Goal: Information Seeking & Learning: Learn about a topic

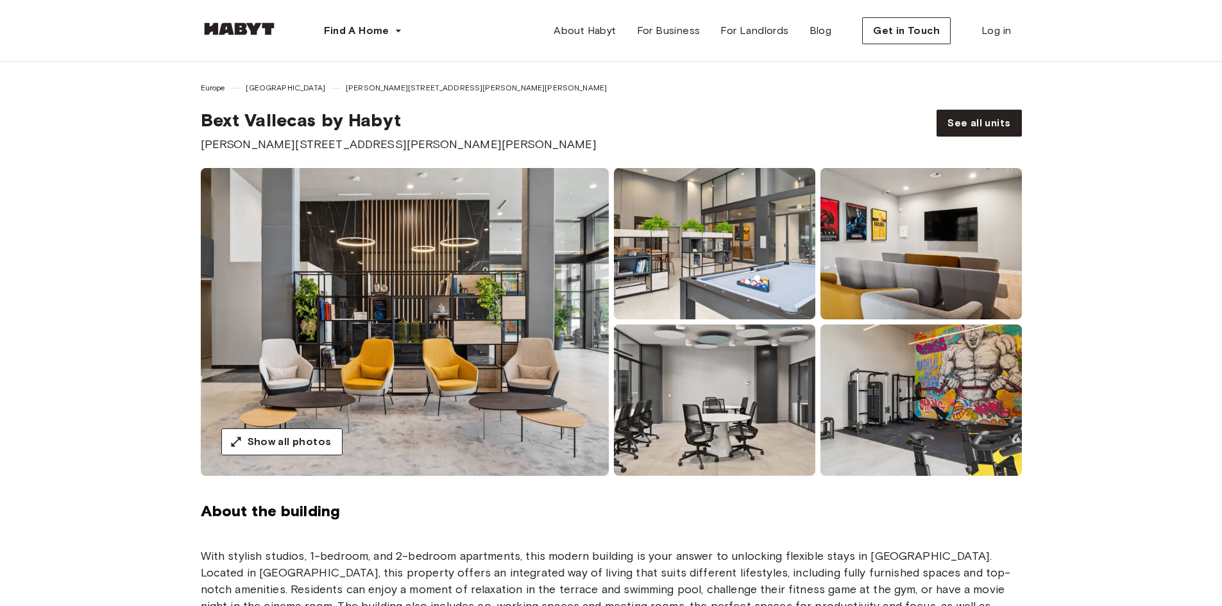
click at [783, 272] on img at bounding box center [715, 243] width 202 height 151
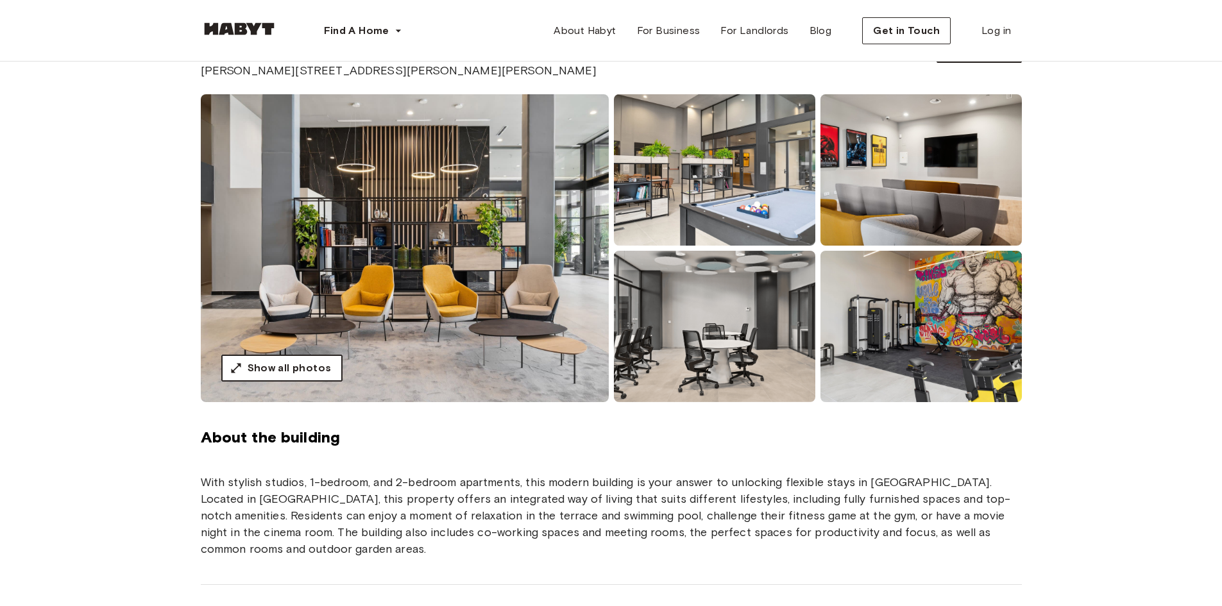
scroll to position [321, 0]
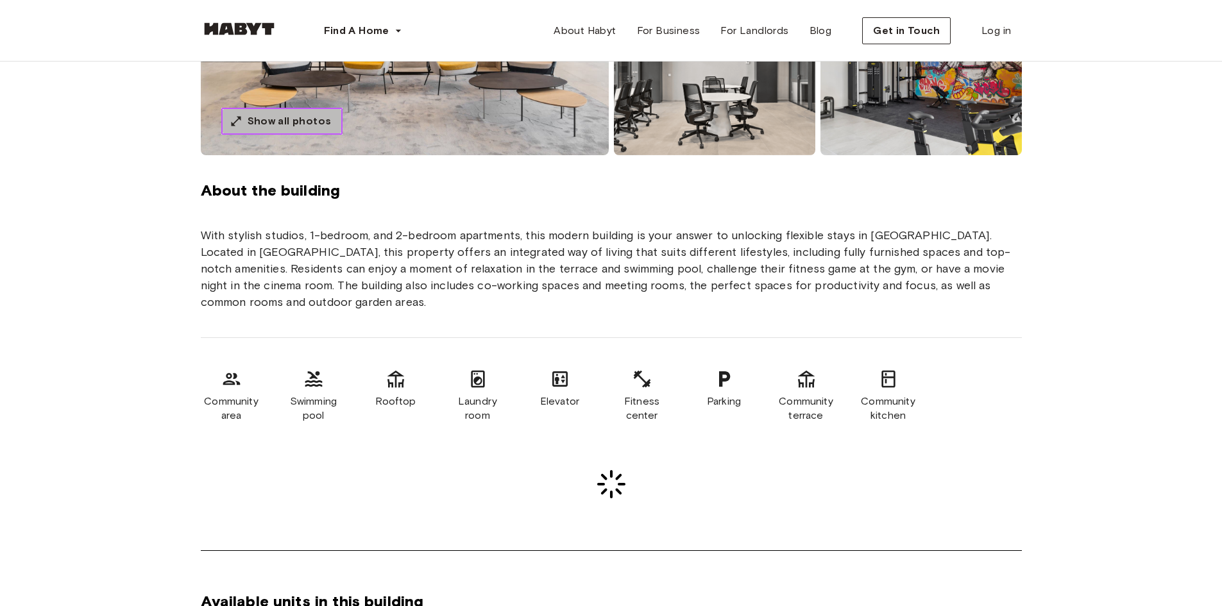
click at [293, 111] on button "Show all photos" at bounding box center [281, 121] width 121 height 27
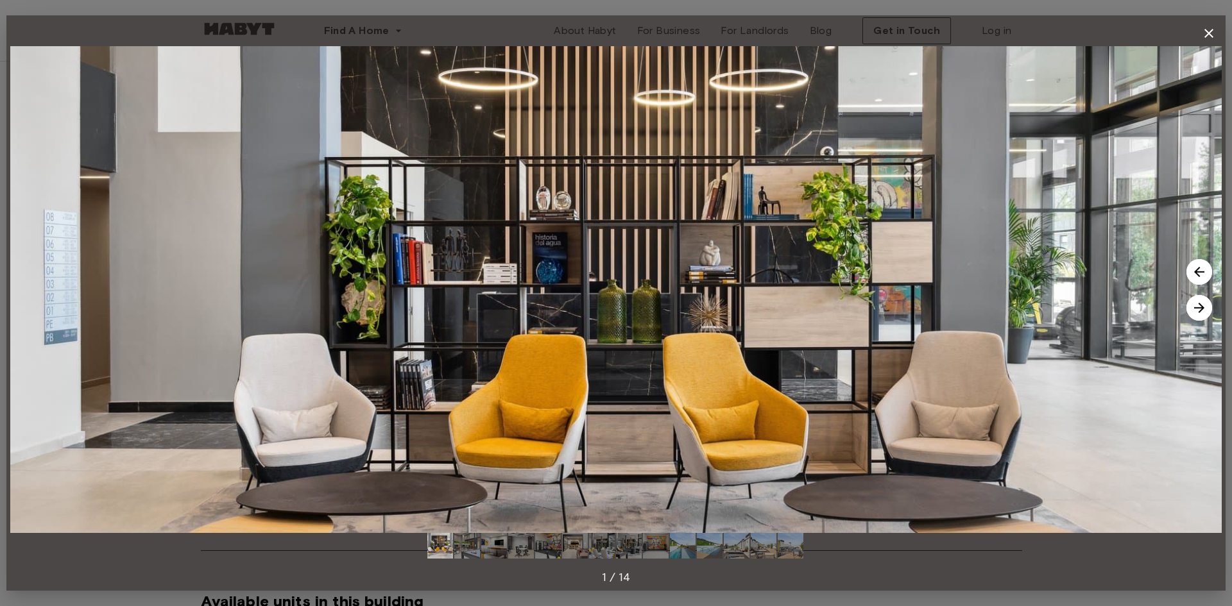
click at [1206, 267] on img at bounding box center [1200, 272] width 26 height 26
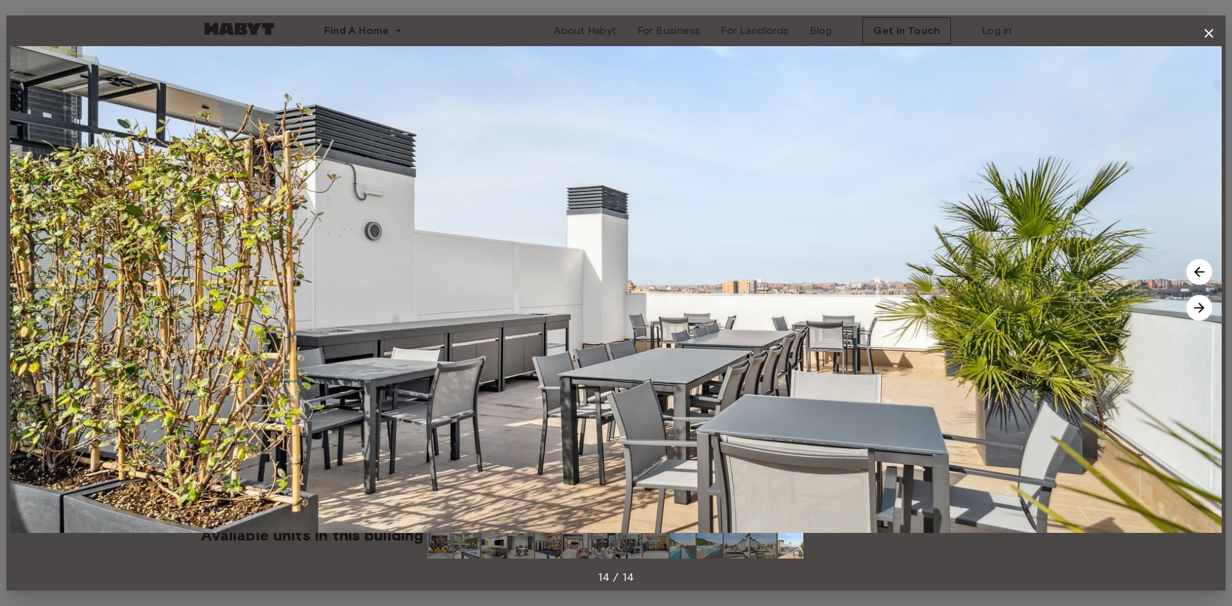
click at [1206, 309] on img at bounding box center [1200, 308] width 26 height 26
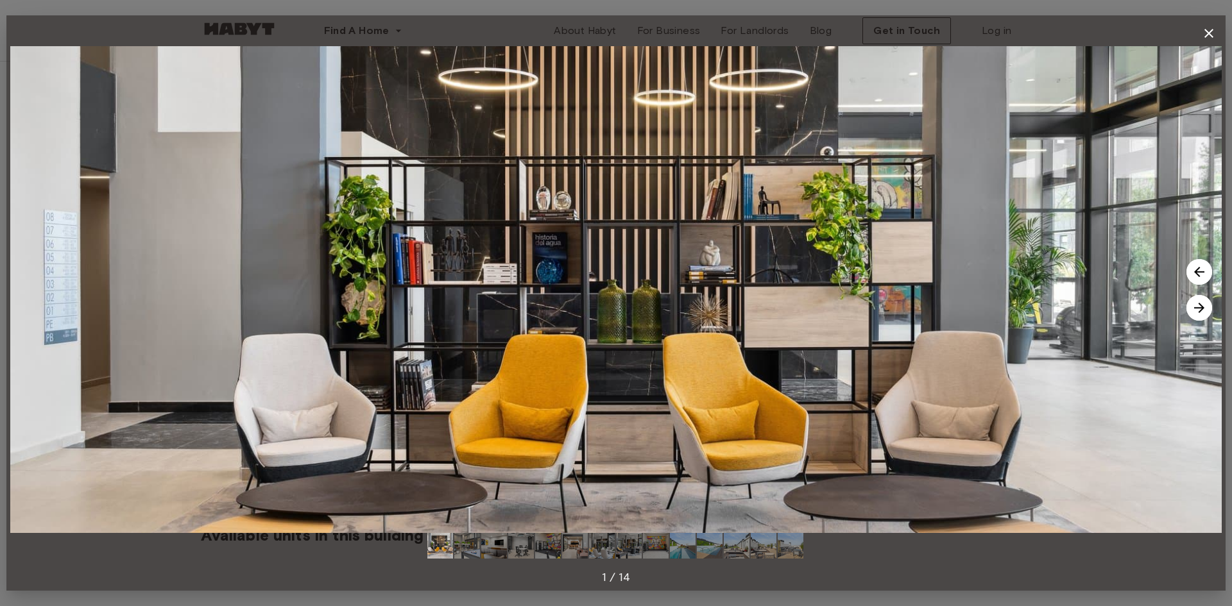
click at [1206, 309] on img at bounding box center [1200, 308] width 26 height 26
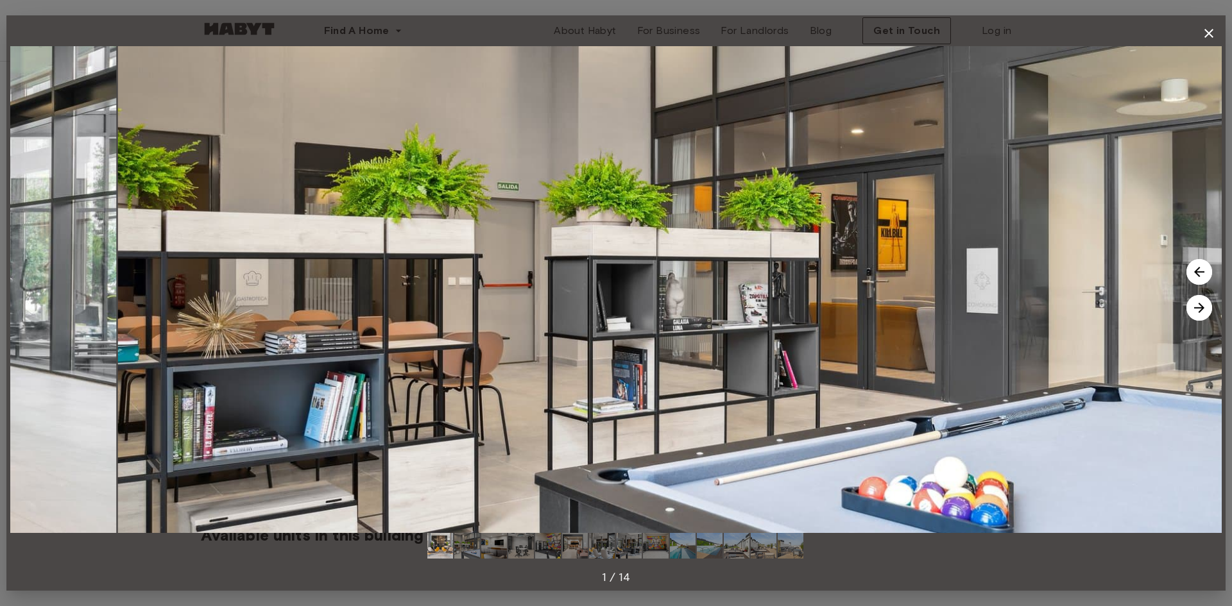
click at [1206, 309] on img at bounding box center [1200, 308] width 26 height 26
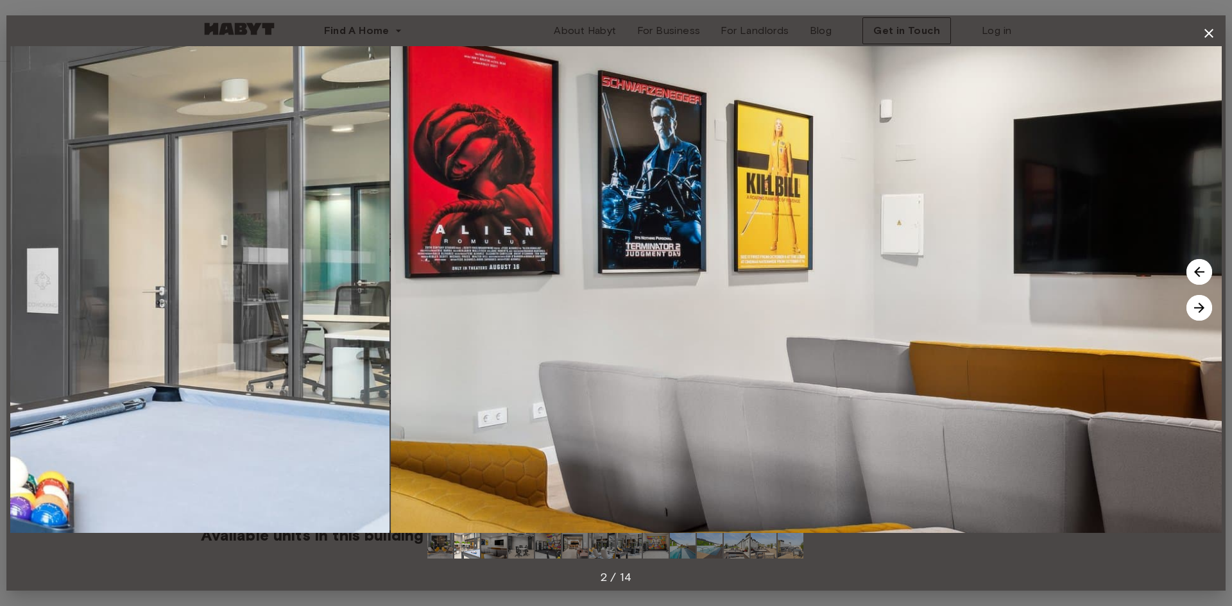
click at [1206, 309] on img at bounding box center [1200, 308] width 26 height 26
click at [1205, 309] on img at bounding box center [1200, 308] width 26 height 26
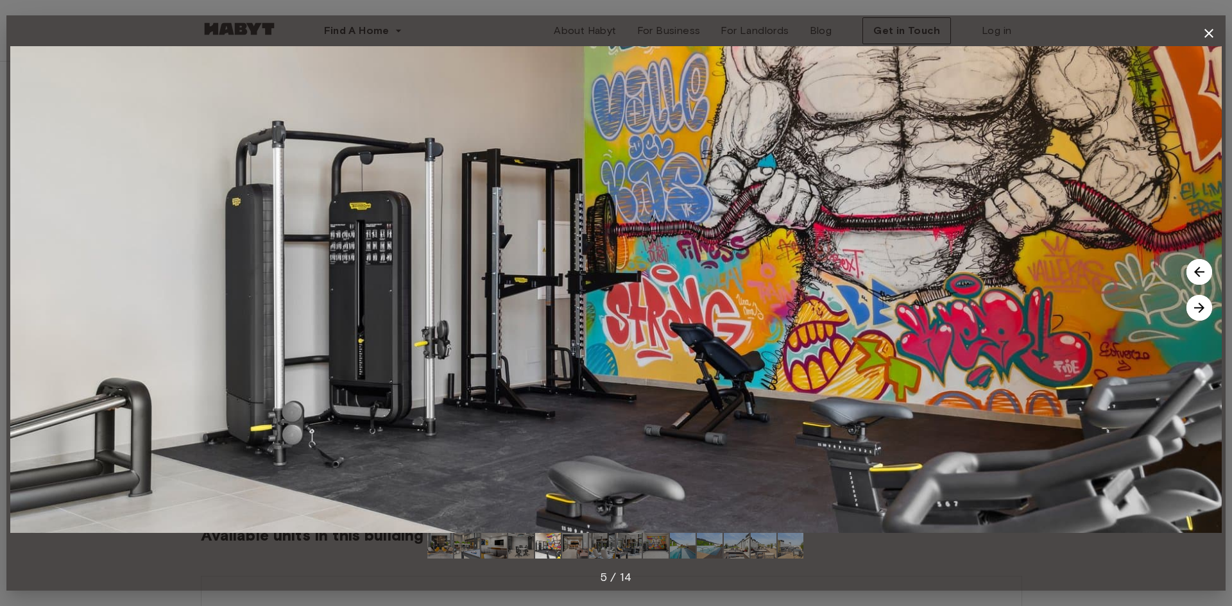
click at [1205, 309] on img at bounding box center [1200, 308] width 26 height 26
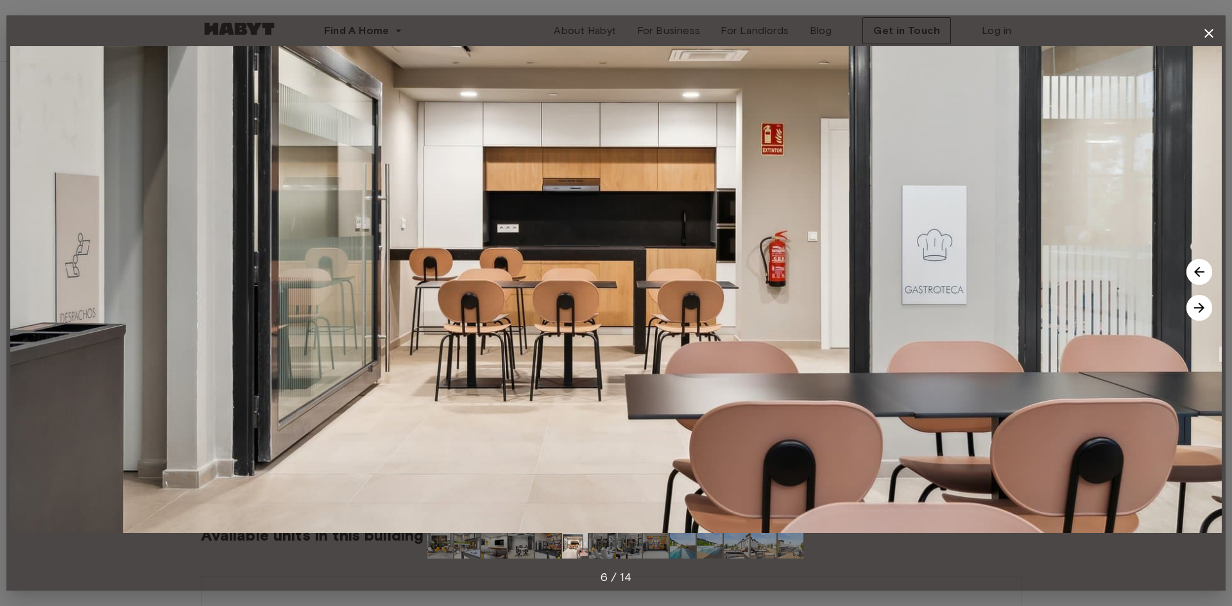
click at [1205, 309] on img at bounding box center [1200, 308] width 26 height 26
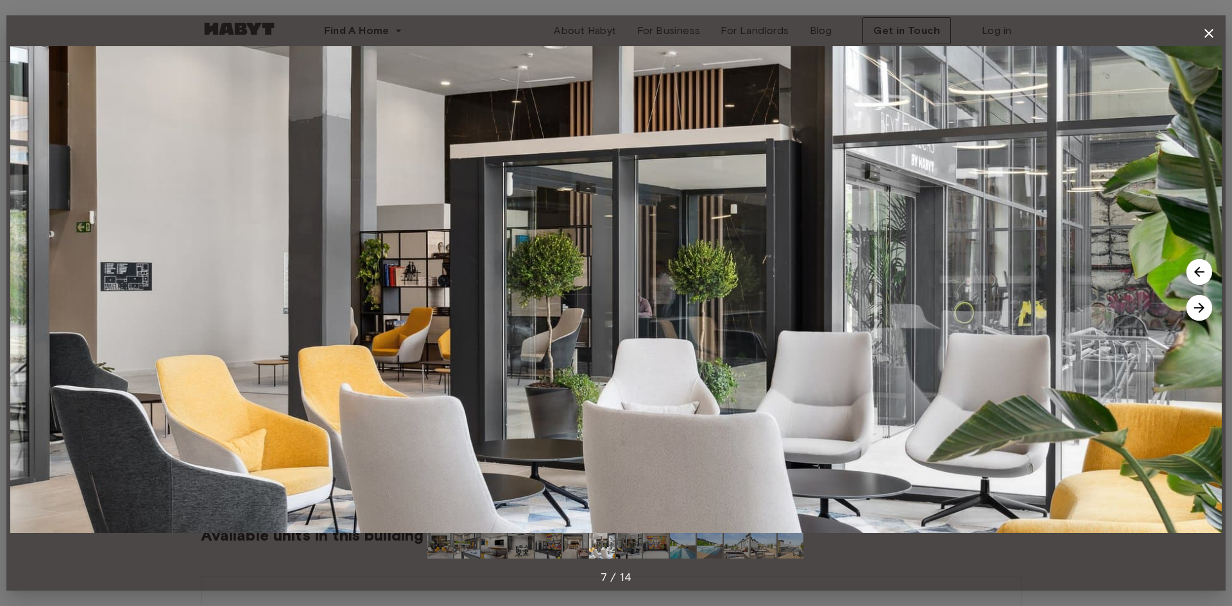
click at [1205, 309] on img at bounding box center [1200, 308] width 26 height 26
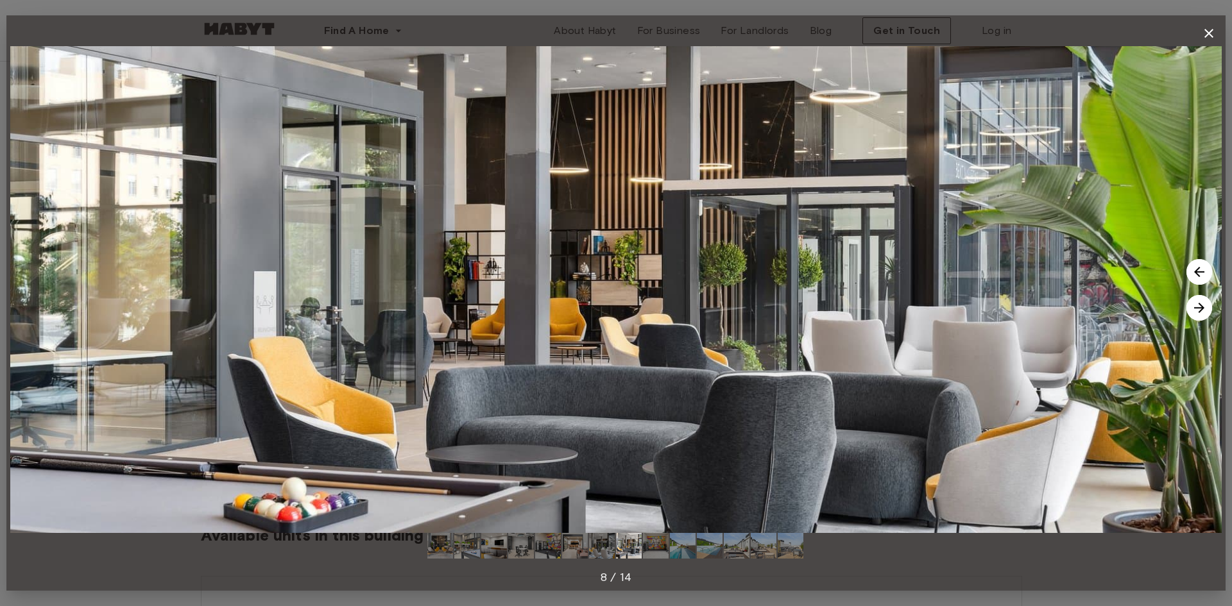
click at [1205, 309] on img at bounding box center [1200, 308] width 26 height 26
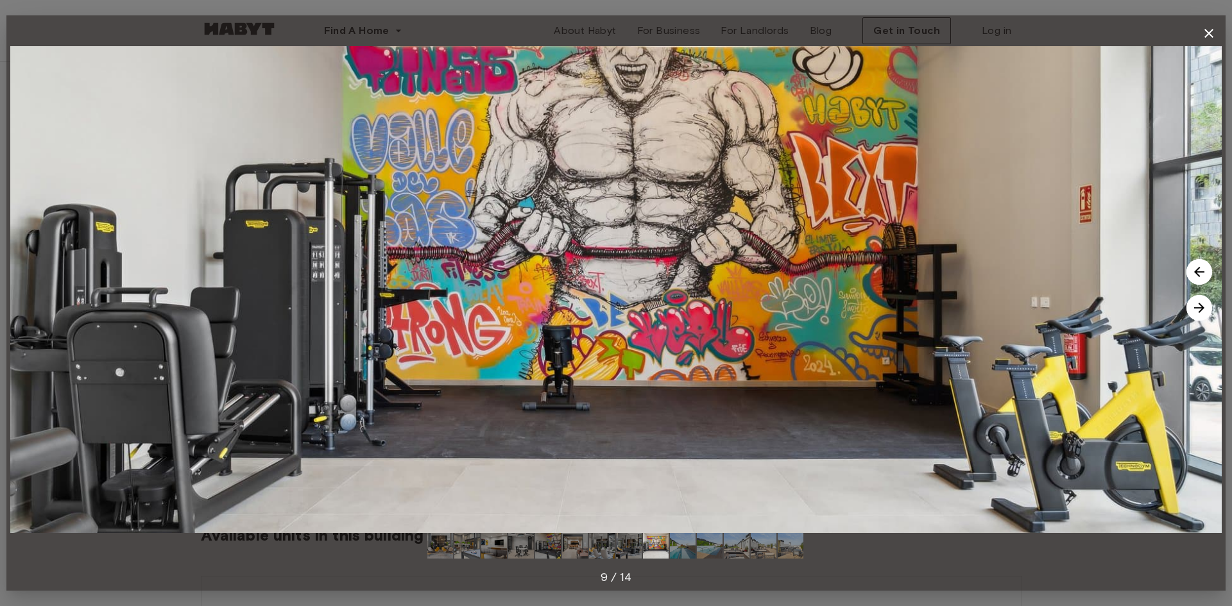
click at [1205, 309] on img at bounding box center [1200, 308] width 26 height 26
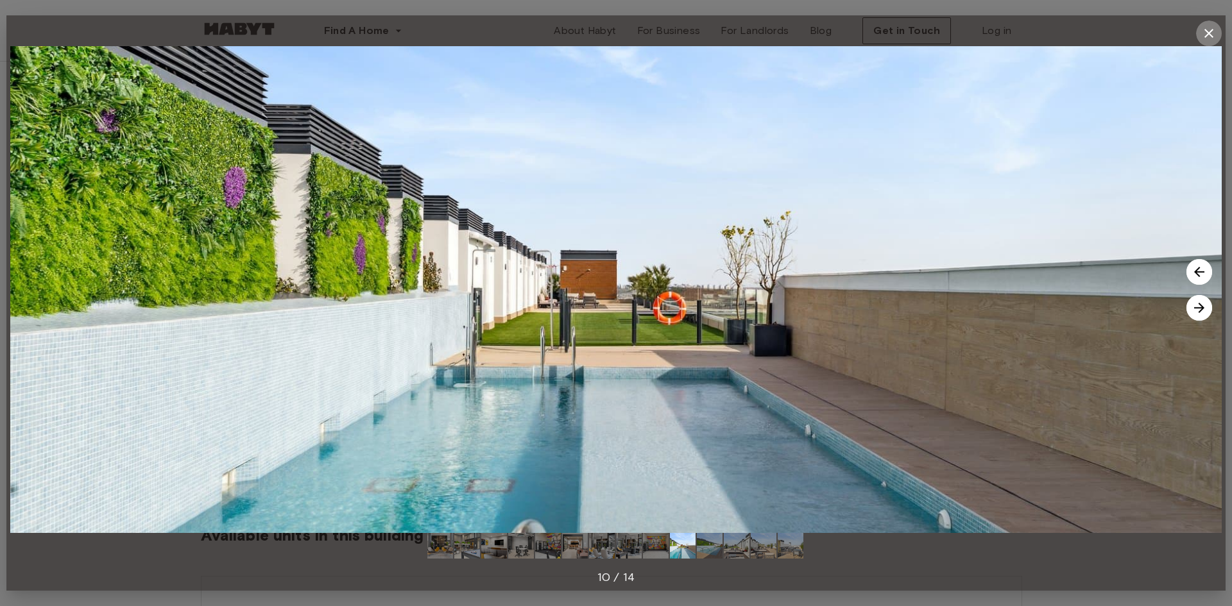
click at [1209, 30] on icon "button" at bounding box center [1208, 33] width 15 height 15
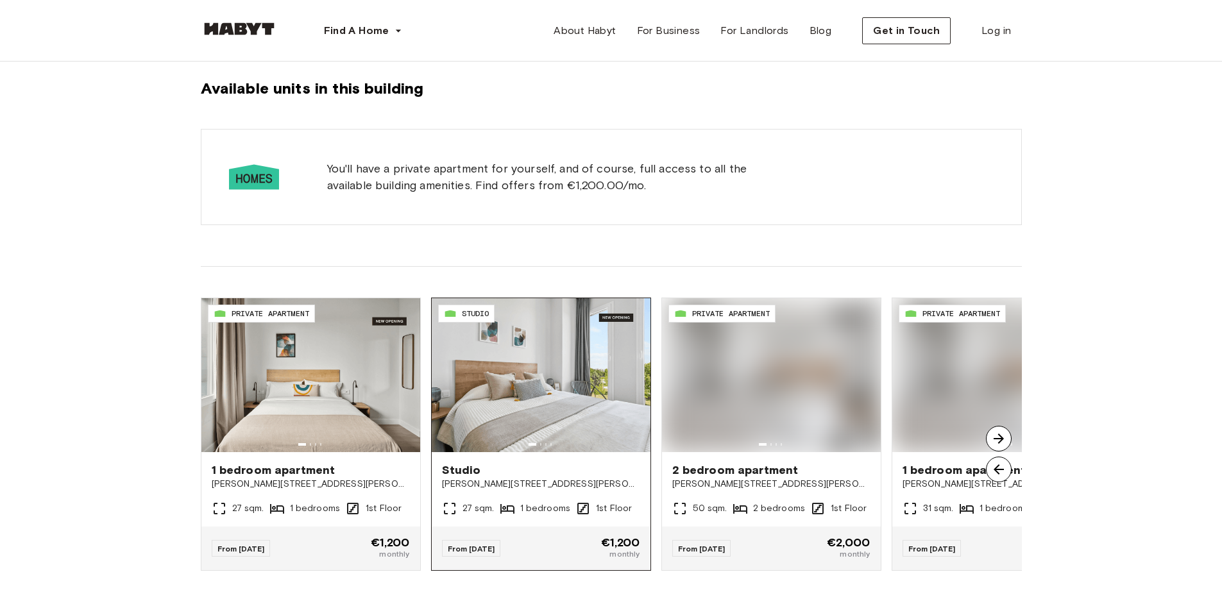
scroll to position [770, 0]
